Goal: Browse casually

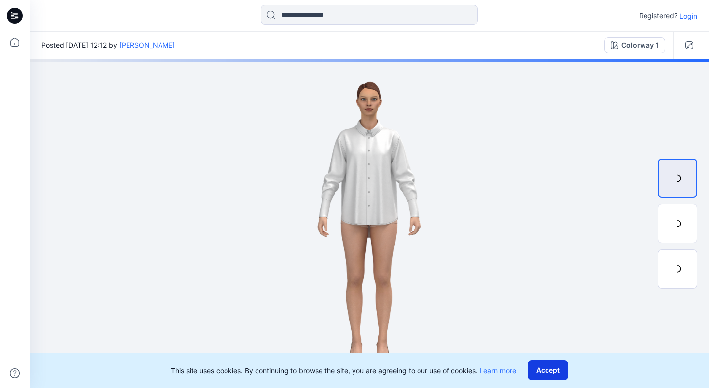
click at [560, 366] on button "Accept" at bounding box center [548, 371] width 40 height 20
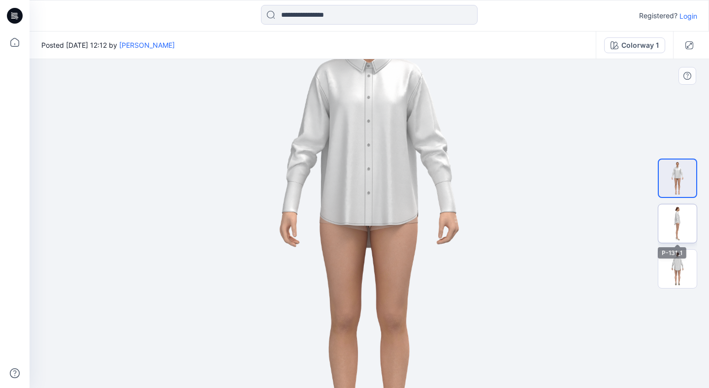
click at [681, 221] on img at bounding box center [678, 223] width 38 height 38
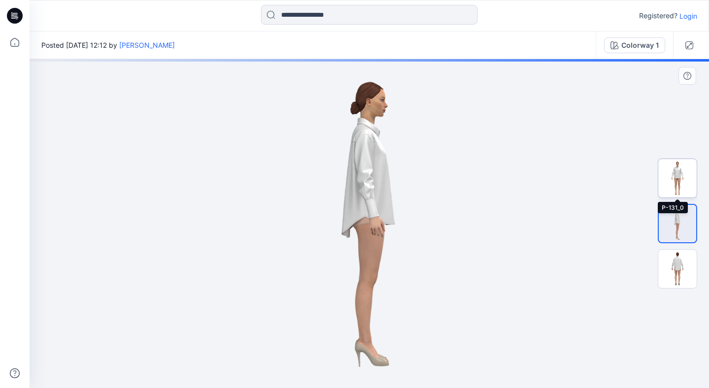
click at [684, 180] on img at bounding box center [678, 178] width 38 height 38
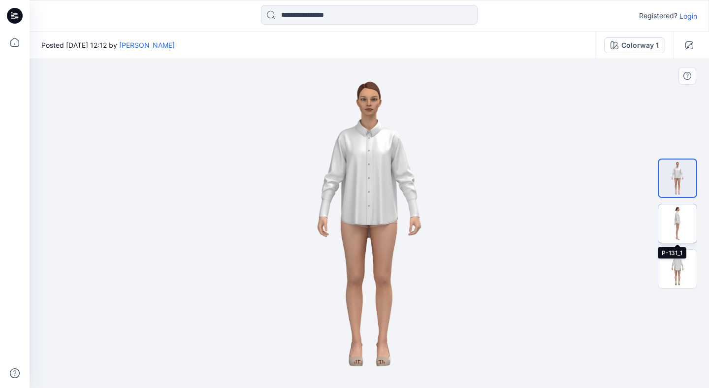
click at [674, 211] on img at bounding box center [678, 223] width 38 height 38
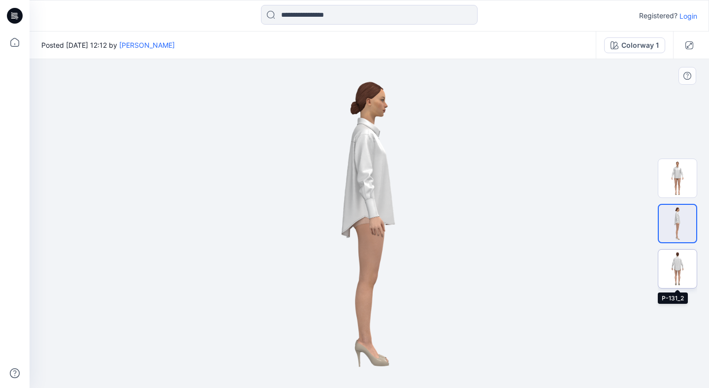
click at [672, 260] on img at bounding box center [678, 269] width 38 height 38
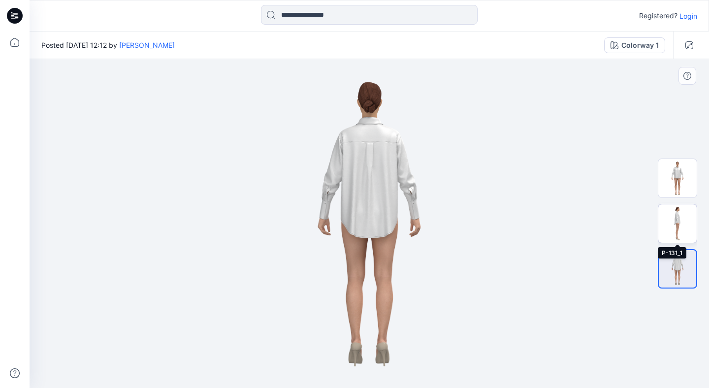
click at [680, 225] on img at bounding box center [678, 223] width 38 height 38
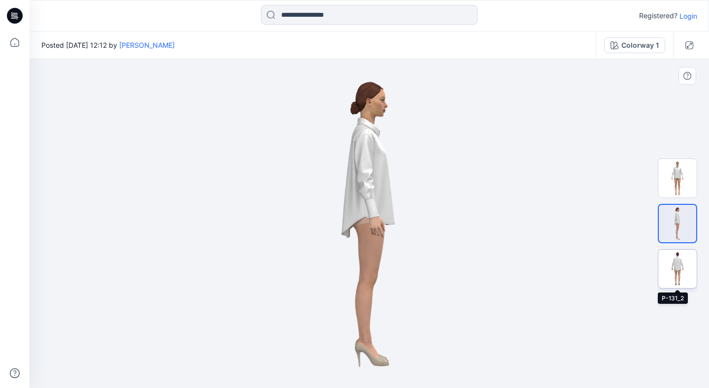
click at [679, 258] on img at bounding box center [678, 269] width 38 height 38
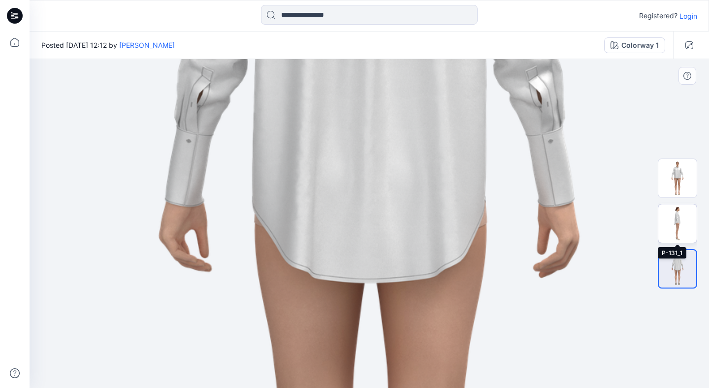
click at [682, 215] on img at bounding box center [678, 223] width 38 height 38
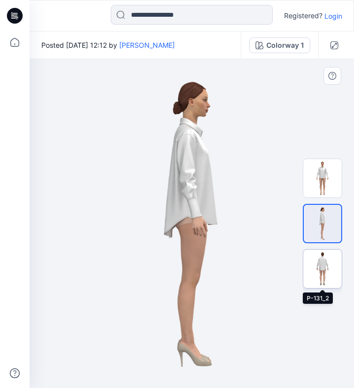
click at [320, 277] on img at bounding box center [322, 269] width 38 height 38
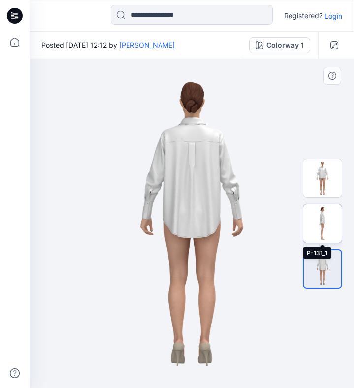
click at [328, 227] on img at bounding box center [322, 223] width 38 height 38
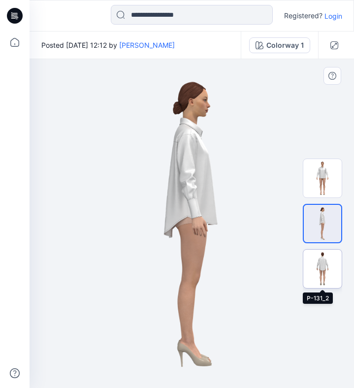
click at [323, 265] on img at bounding box center [322, 269] width 38 height 38
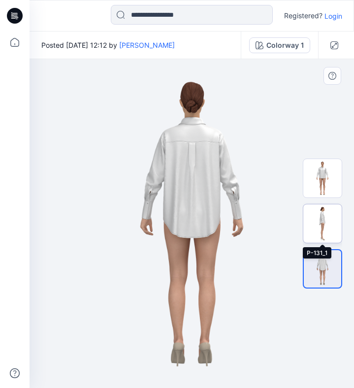
click at [332, 228] on img at bounding box center [322, 223] width 38 height 38
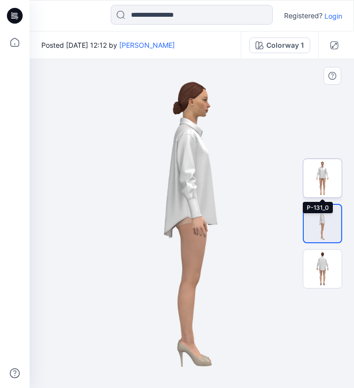
click at [320, 185] on img at bounding box center [322, 178] width 38 height 38
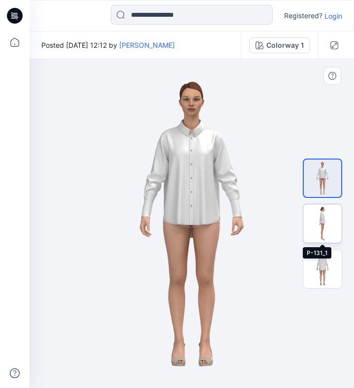
click at [325, 227] on img at bounding box center [322, 223] width 38 height 38
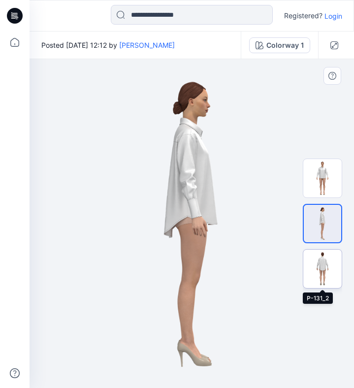
click at [319, 268] on img at bounding box center [322, 269] width 38 height 38
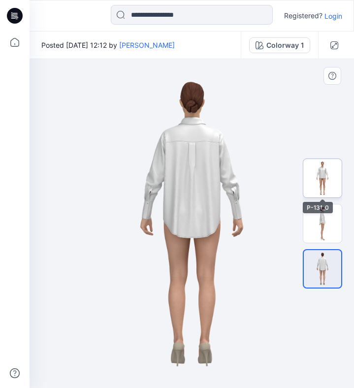
click at [329, 189] on img at bounding box center [322, 178] width 38 height 38
